Goal: Navigation & Orientation: Go to known website

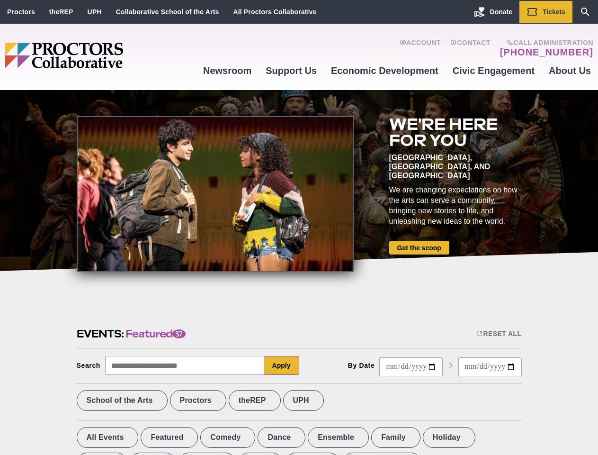
click at [299, 227] on div at bounding box center [215, 194] width 277 height 156
click at [498, 333] on div "Reset All" at bounding box center [498, 334] width 45 height 8
click at [282, 365] on button "Apply" at bounding box center [281, 365] width 35 height 19
